Goal: Navigation & Orientation: Find specific page/section

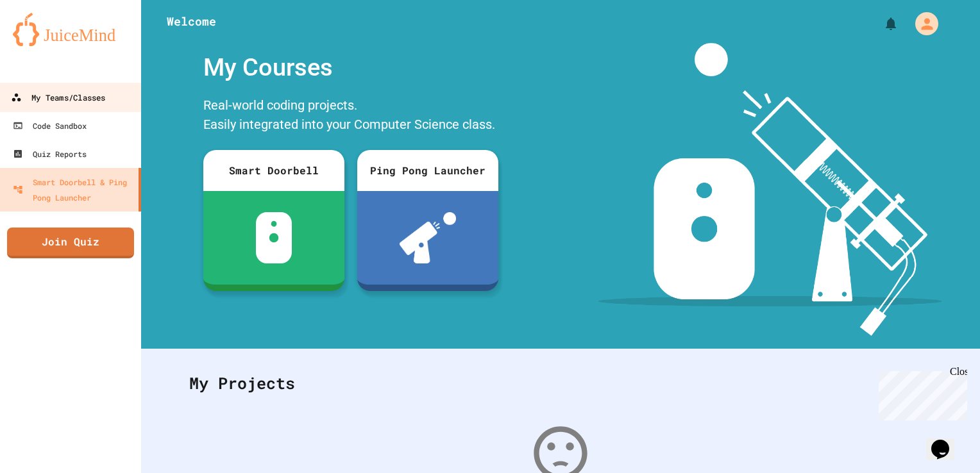
click at [85, 112] on link "My Teams/Classes" at bounding box center [71, 97] width 146 height 29
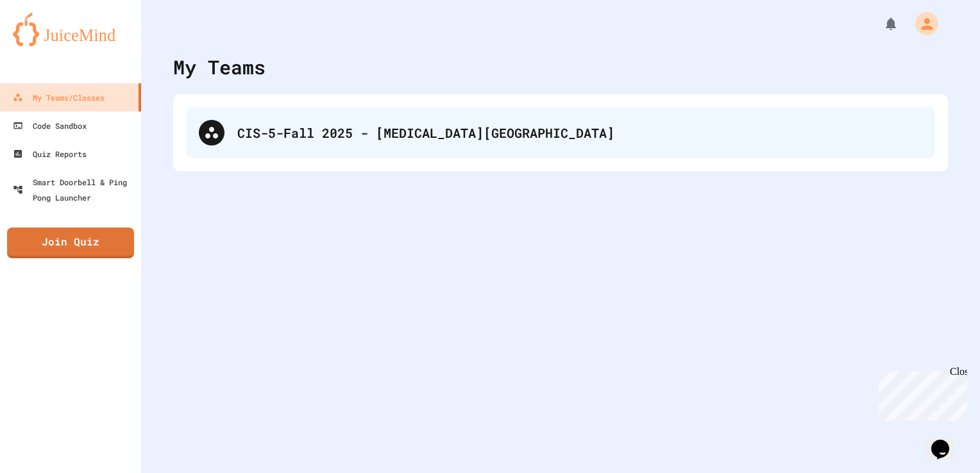
click at [316, 148] on div "CIS-5-Fall 2025 - [MEDICAL_DATA][GEOGRAPHIC_DATA]" at bounding box center [560, 132] width 749 height 51
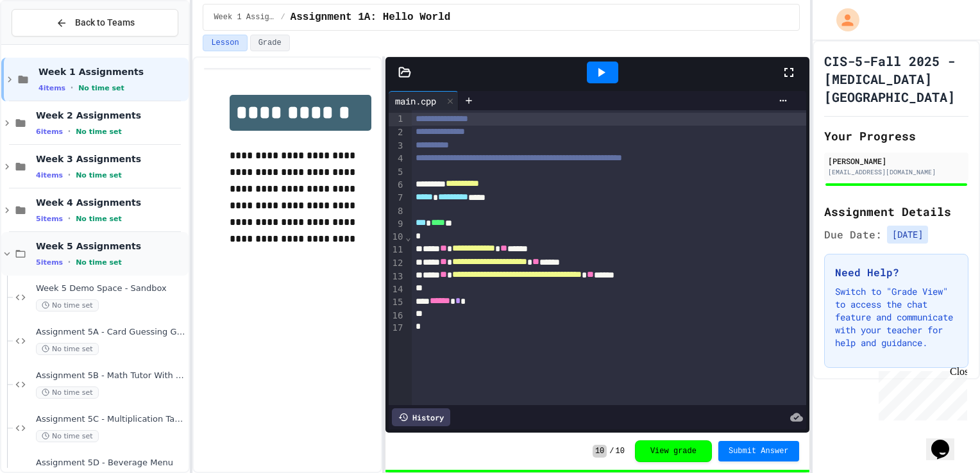
scroll to position [33, 0]
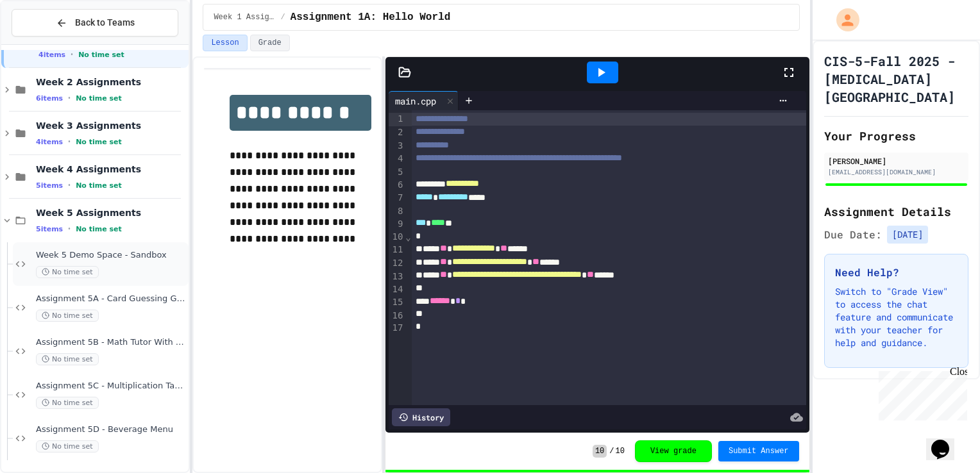
click at [120, 262] on div "Week 5 Demo Space - Sandbox No time set" at bounding box center [111, 264] width 150 height 28
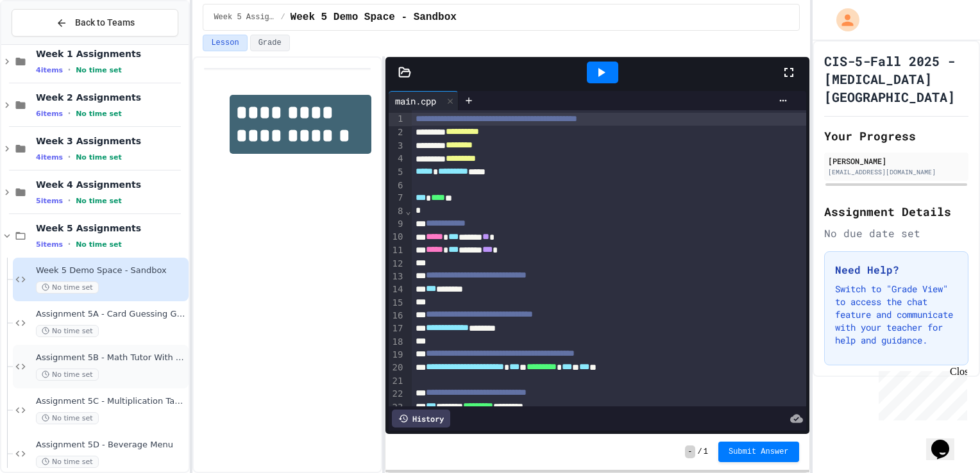
scroll to position [33, 0]
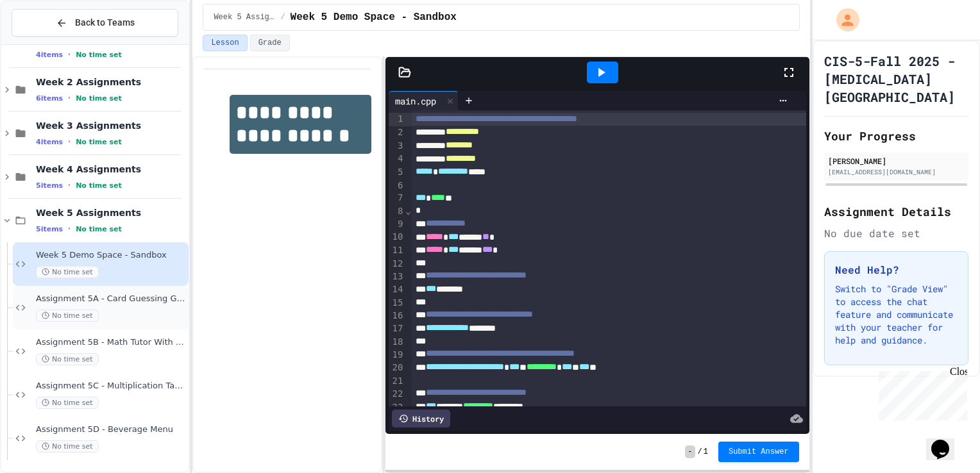
click at [128, 296] on span "Assignment 5A - Card Guessing Game" at bounding box center [111, 299] width 150 height 11
